Goal: Navigation & Orientation: Go to known website

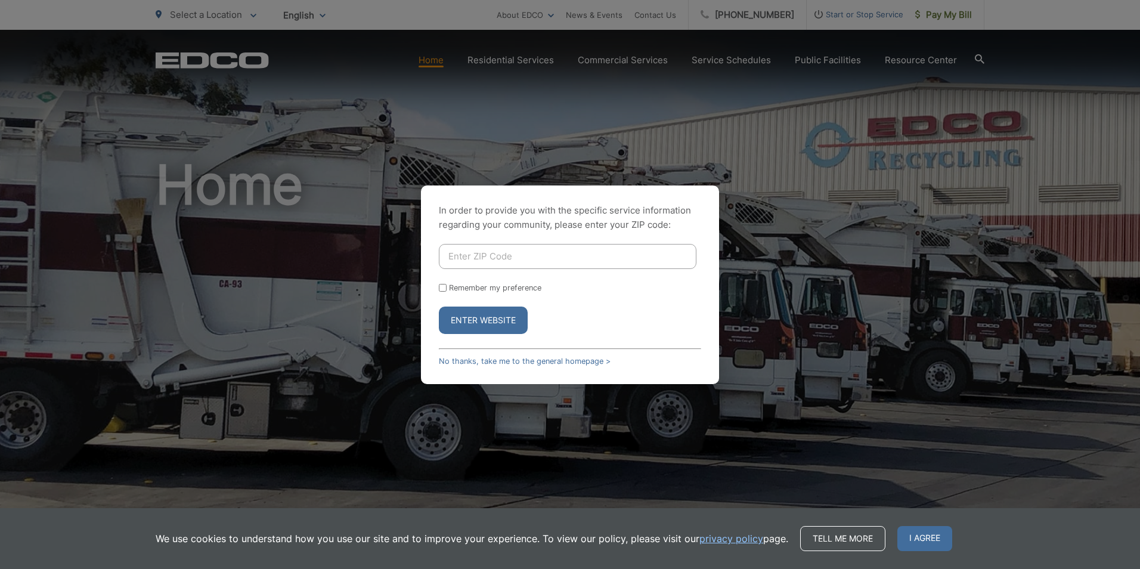
click at [472, 261] on input "Enter ZIP Code" at bounding box center [568, 256] width 258 height 25
type input "92120"
click at [439, 306] on button "Enter Website" at bounding box center [483, 319] width 89 height 27
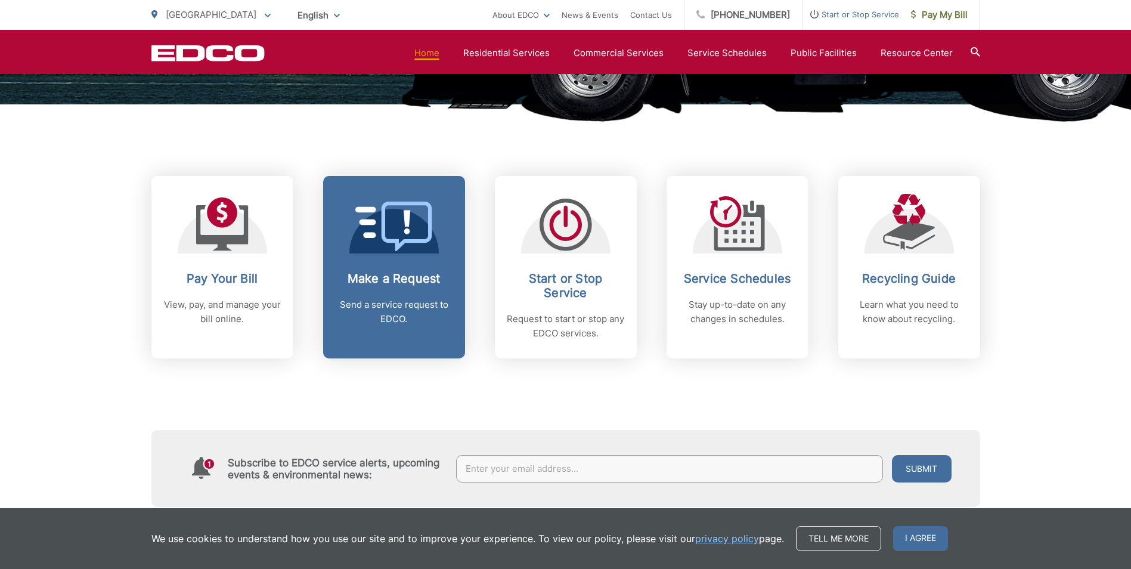
scroll to position [477, 0]
